Goal: Task Accomplishment & Management: Manage account settings

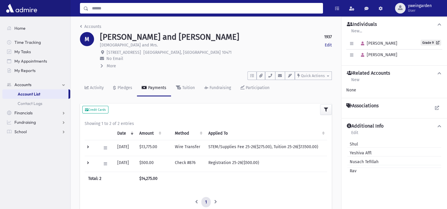
click at [174, 8] on input "Search" at bounding box center [205, 8] width 234 height 11
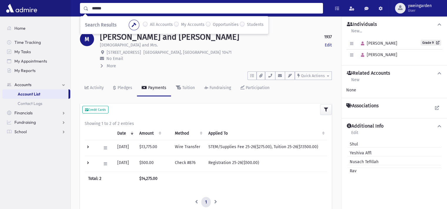
type input "******"
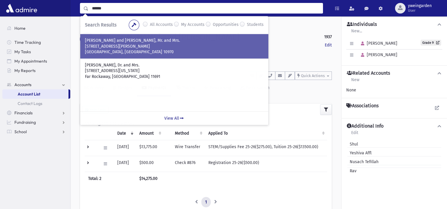
click at [155, 43] on p "[STREET_ADDRESS][PERSON_NAME]" at bounding box center [174, 46] width 179 height 6
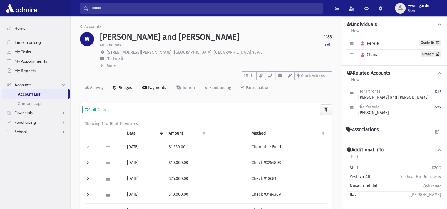
click at [122, 88] on div "Pledges" at bounding box center [124, 87] width 16 height 5
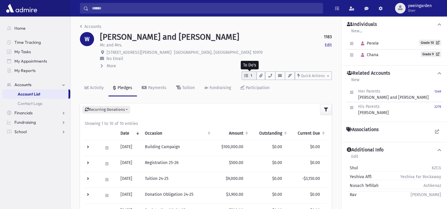
click at [245, 76] on icon "button" at bounding box center [246, 76] width 4 height 4
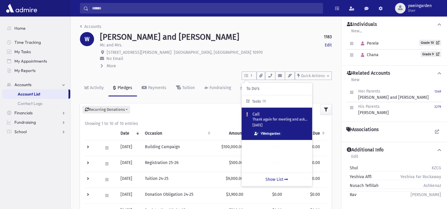
drag, startPoint x: 276, startPoint y: 118, endPoint x: 260, endPoint y: 122, distance: 17.0
click at [260, 122] on div "Call Thank again for meeting and ask to join board? Also, remind re meeting wit…" at bounding box center [278, 123] width 60 height 25
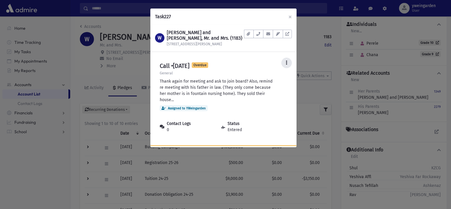
click at [285, 63] on button at bounding box center [286, 63] width 11 height 11
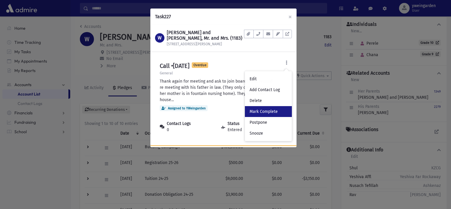
click at [267, 114] on link "Mark Complete" at bounding box center [268, 111] width 47 height 11
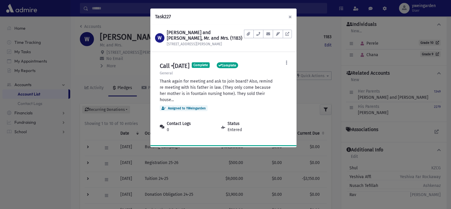
click at [289, 16] on button "×" at bounding box center [290, 17] width 13 height 16
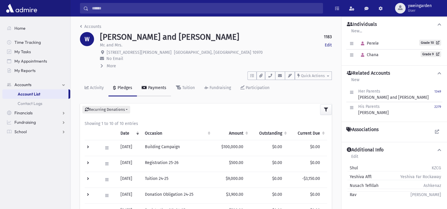
click at [154, 89] on div "Payments" at bounding box center [156, 87] width 19 height 5
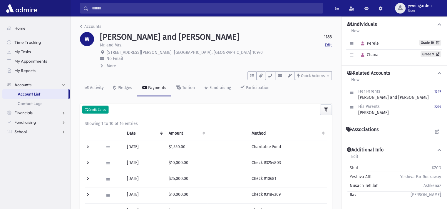
click at [104, 110] on small "Credit Cards" at bounding box center [95, 110] width 21 height 4
